Goal: Task Accomplishment & Management: Complete application form

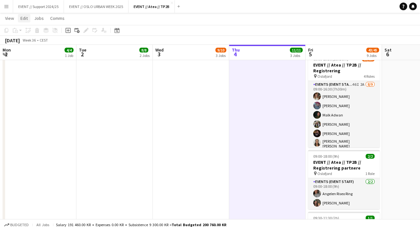
scroll to position [169, 0]
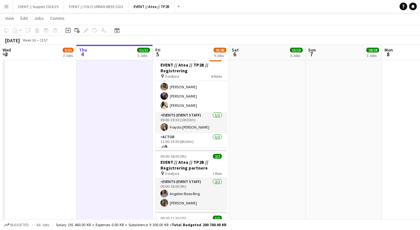
click at [8, 6] on app-icon "Menu" at bounding box center [6, 6] width 5 height 5
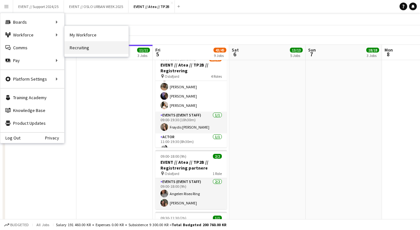
click at [92, 47] on link "Recruiting" at bounding box center [97, 47] width 64 height 13
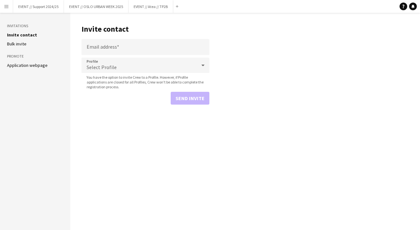
click at [107, 63] on div "Select Profile" at bounding box center [139, 65] width 115 height 15
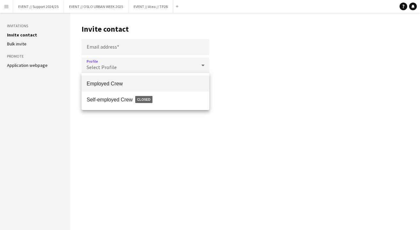
click at [110, 45] on div at bounding box center [210, 115] width 420 height 230
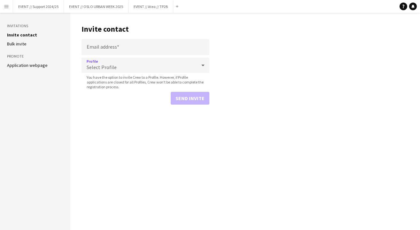
click at [104, 60] on div "Select Profile" at bounding box center [139, 65] width 115 height 15
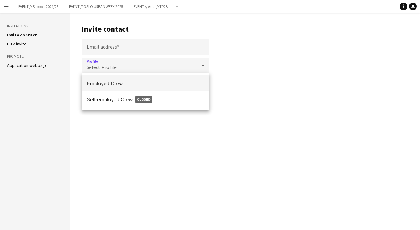
click at [227, 57] on div at bounding box center [210, 115] width 420 height 230
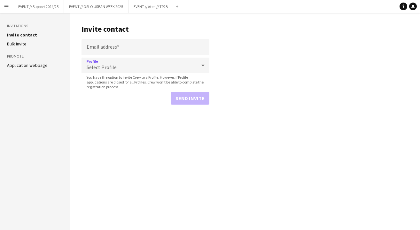
click at [204, 65] on icon at bounding box center [202, 66] width 3 height 2
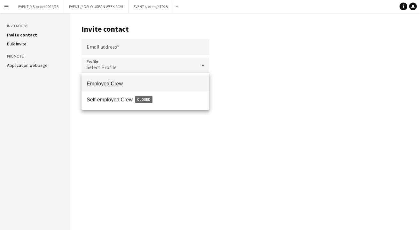
click at [239, 61] on div at bounding box center [210, 115] width 420 height 230
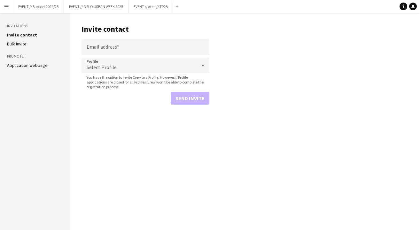
click at [161, 63] on div "Select Profile" at bounding box center [139, 65] width 115 height 15
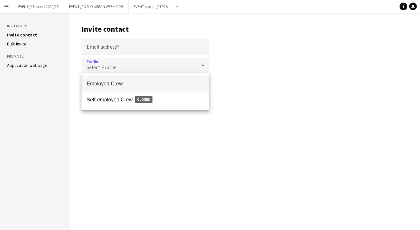
click at [230, 60] on div at bounding box center [210, 115] width 420 height 230
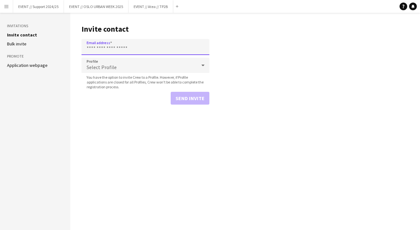
click at [146, 51] on input "Email address" at bounding box center [146, 47] width 128 height 16
click at [232, 54] on main "Invite contact Email address Profile Select Profile You have the option to invi…" at bounding box center [245, 121] width 350 height 217
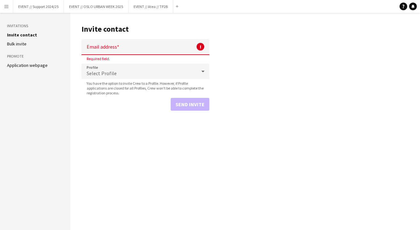
click at [243, 41] on main "Invite contact Email address ! Required field. Profile Select Profile You have …" at bounding box center [245, 121] width 350 height 217
click at [152, 8] on button "EVENT // Atea // TP2B Close" at bounding box center [151, 6] width 45 height 12
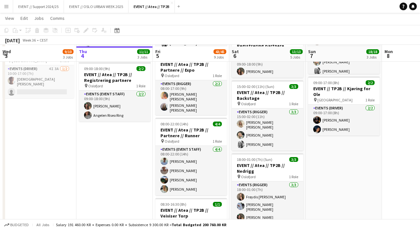
scroll to position [194, 0]
